Goal: Task Accomplishment & Management: Complete application form

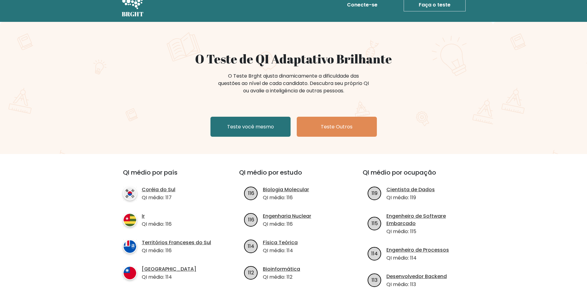
scroll to position [31, 0]
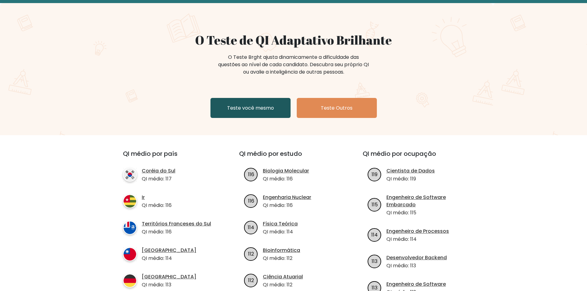
click at [258, 114] on link "Teste você mesmo" at bounding box center [250, 108] width 80 height 20
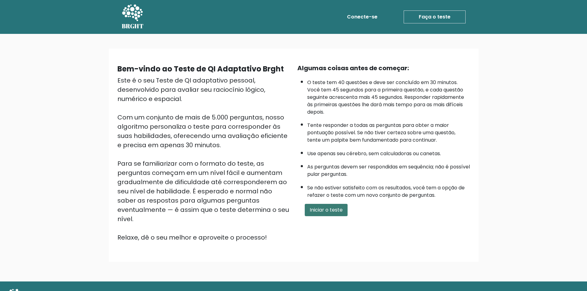
click at [340, 211] on font "Iniciar o teste" at bounding box center [326, 209] width 33 height 7
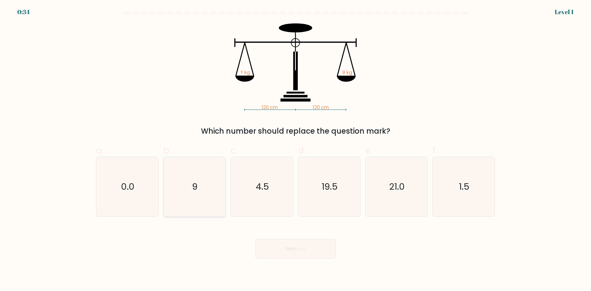
click at [202, 188] on icon "9" at bounding box center [194, 186] width 59 height 59
click at [296, 150] on input "b. 9" at bounding box center [296, 148] width 0 height 4
radio input "true"
click at [279, 248] on button "Next" at bounding box center [296, 249] width 80 height 20
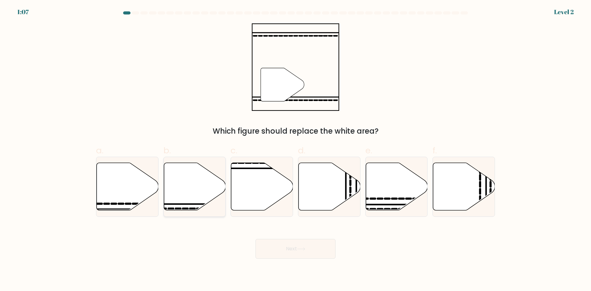
click at [205, 188] on icon at bounding box center [195, 186] width 62 height 47
click at [296, 150] on input "b." at bounding box center [296, 148] width 0 height 4
radio input "true"
click at [315, 248] on button "Next" at bounding box center [296, 249] width 80 height 20
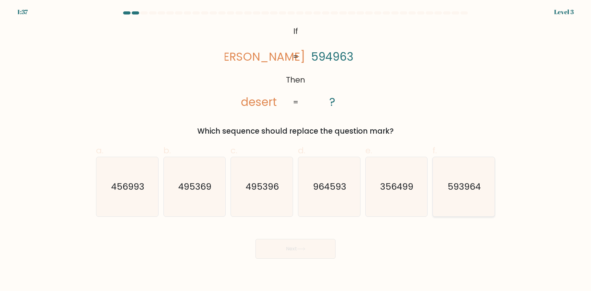
click at [461, 181] on text "593964" at bounding box center [464, 187] width 33 height 12
click at [296, 150] on input "f. 593964" at bounding box center [296, 148] width 0 height 4
radio input "true"
click at [288, 247] on button "Next" at bounding box center [296, 249] width 80 height 20
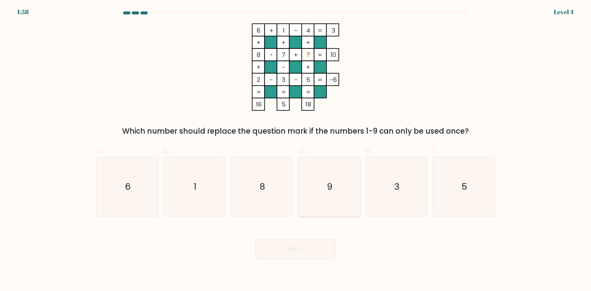
click at [324, 172] on icon "9" at bounding box center [329, 186] width 59 height 59
click at [296, 150] on input "d. 9" at bounding box center [296, 148] width 0 height 4
radio input "true"
click at [172, 178] on icon "1" at bounding box center [194, 186] width 59 height 59
click at [296, 150] on input "b. 1" at bounding box center [296, 148] width 0 height 4
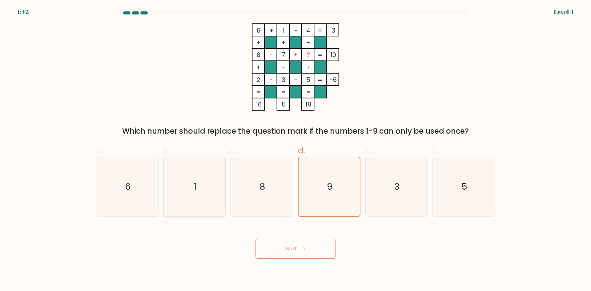
radio input "true"
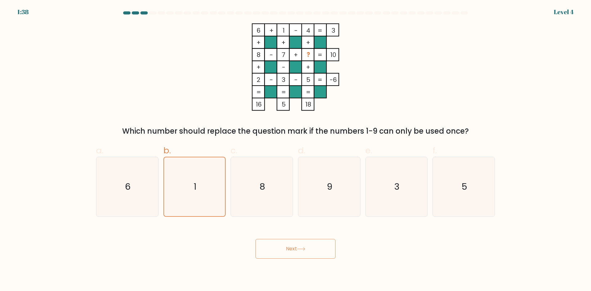
click at [297, 249] on button "Next" at bounding box center [296, 249] width 80 height 20
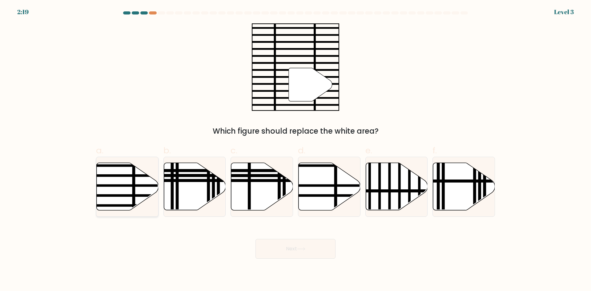
click at [137, 189] on icon at bounding box center [128, 186] width 62 height 47
click at [296, 150] on input "a." at bounding box center [296, 148] width 0 height 4
radio input "true"
click at [274, 262] on body "2:18 Level 3" at bounding box center [295, 145] width 591 height 291
click at [276, 256] on button "Next" at bounding box center [296, 249] width 80 height 20
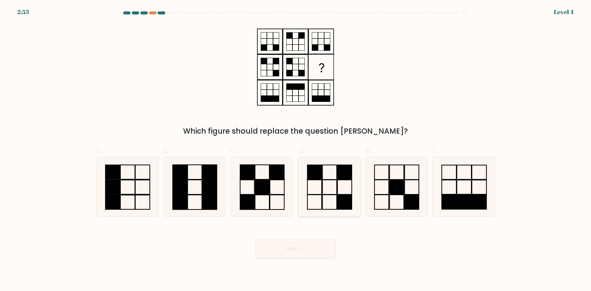
click at [329, 176] on icon at bounding box center [329, 186] width 59 height 59
click at [296, 150] on input "d." at bounding box center [296, 148] width 0 height 4
radio input "true"
click at [311, 249] on button "Next" at bounding box center [296, 249] width 80 height 20
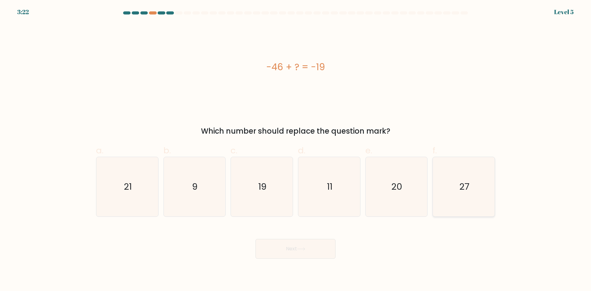
click at [457, 182] on icon "27" at bounding box center [463, 186] width 59 height 59
click at [296, 150] on input "f. 27" at bounding box center [296, 148] width 0 height 4
radio input "true"
click at [315, 246] on button "Next" at bounding box center [296, 249] width 80 height 20
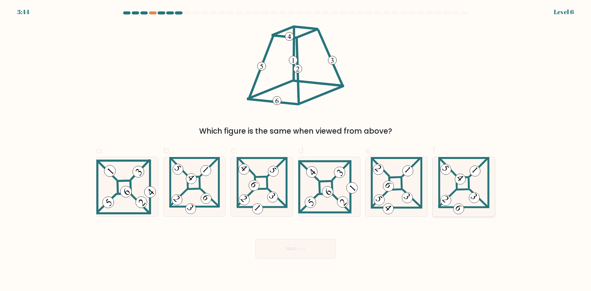
click at [456, 179] on 851 at bounding box center [460, 179] width 15 height 15
click at [296, 150] on input "f." at bounding box center [296, 148] width 0 height 4
radio input "true"
click at [307, 246] on button "Next" at bounding box center [296, 249] width 80 height 20
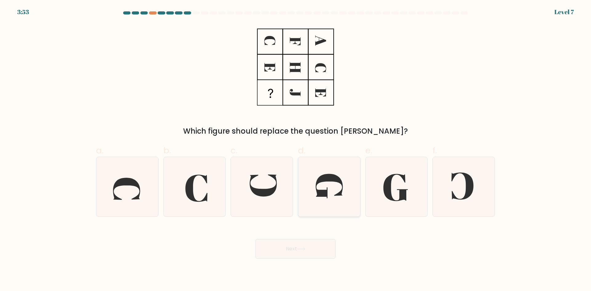
click at [331, 182] on icon at bounding box center [329, 186] width 59 height 59
click at [296, 150] on input "d." at bounding box center [296, 148] width 0 height 4
radio input "true"
click at [313, 244] on button "Next" at bounding box center [296, 249] width 80 height 20
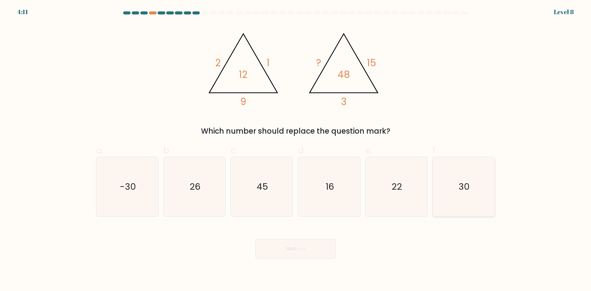
click at [457, 174] on icon "30" at bounding box center [463, 186] width 59 height 59
click at [296, 150] on input "f. 30" at bounding box center [296, 148] width 0 height 4
radio input "true"
click at [313, 250] on button "Next" at bounding box center [296, 249] width 80 height 20
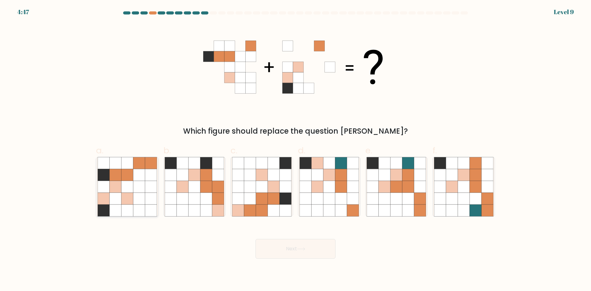
click at [138, 180] on icon at bounding box center [139, 175] width 12 height 12
click at [296, 150] on input "a." at bounding box center [296, 148] width 0 height 4
radio input "true"
click at [288, 248] on button "Next" at bounding box center [296, 249] width 80 height 20
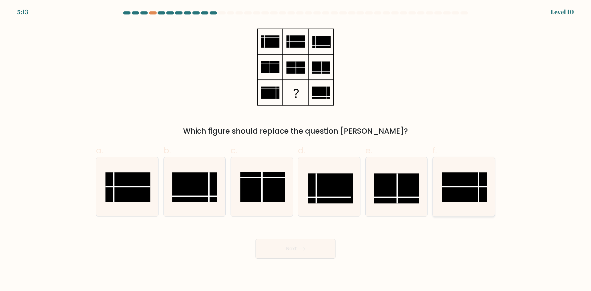
click at [453, 182] on rect at bounding box center [464, 188] width 45 height 30
click at [296, 150] on input "f." at bounding box center [296, 148] width 0 height 4
radio input "true"
click at [330, 250] on button "Next" at bounding box center [296, 249] width 80 height 20
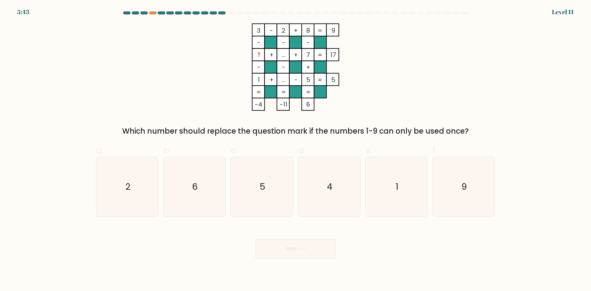
click at [283, 53] on tspan "..." at bounding box center [284, 55] width 4 height 9
click at [270, 169] on icon "5" at bounding box center [261, 186] width 59 height 59
click at [296, 150] on input "c. 5" at bounding box center [296, 148] width 0 height 4
radio input "true"
click at [295, 254] on button "Next" at bounding box center [296, 249] width 80 height 20
